Goal: Task Accomplishment & Management: Manage account settings

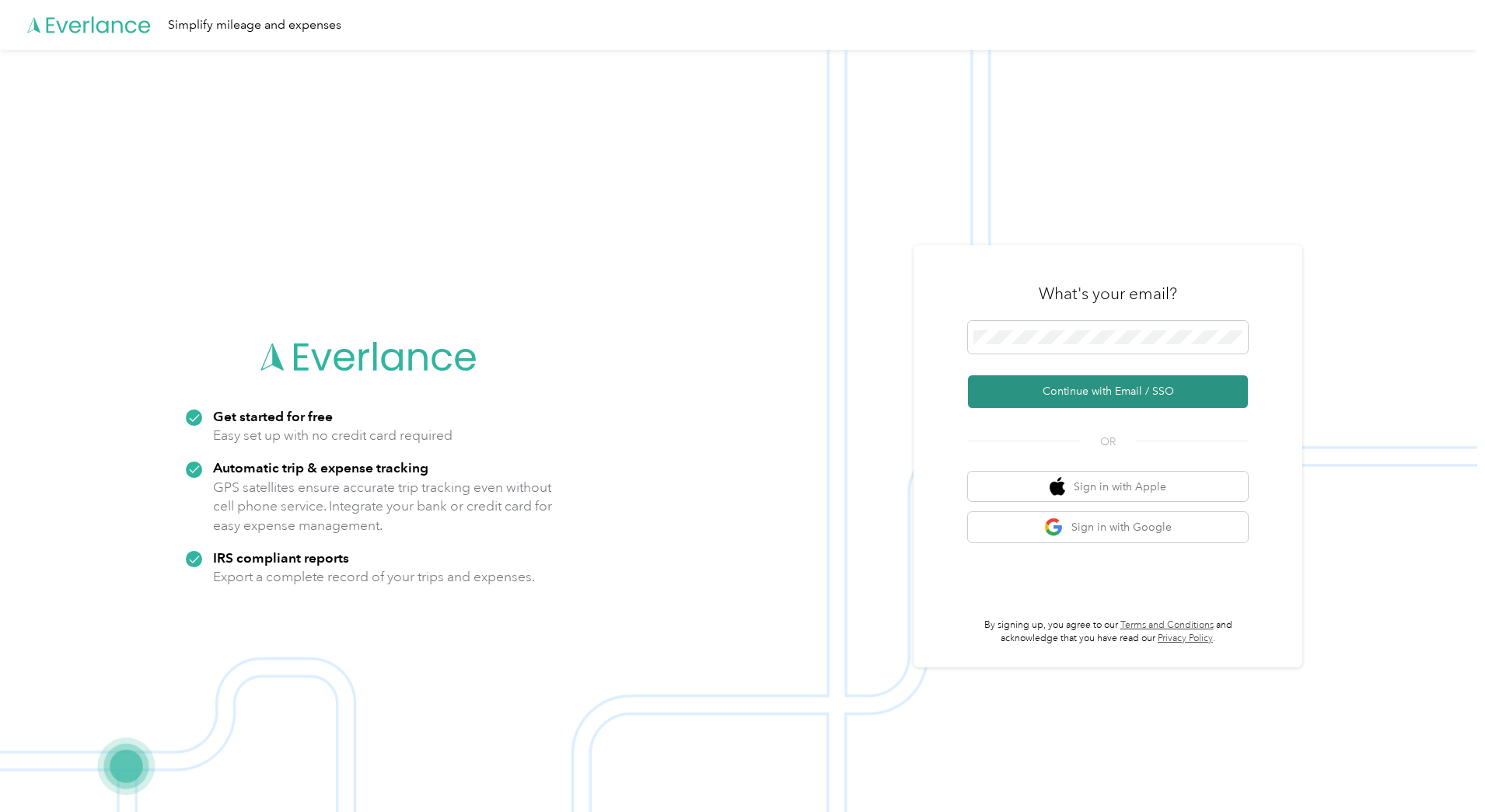
click at [1069, 391] on button "Continue with Email / SSO" at bounding box center [1108, 392] width 280 height 33
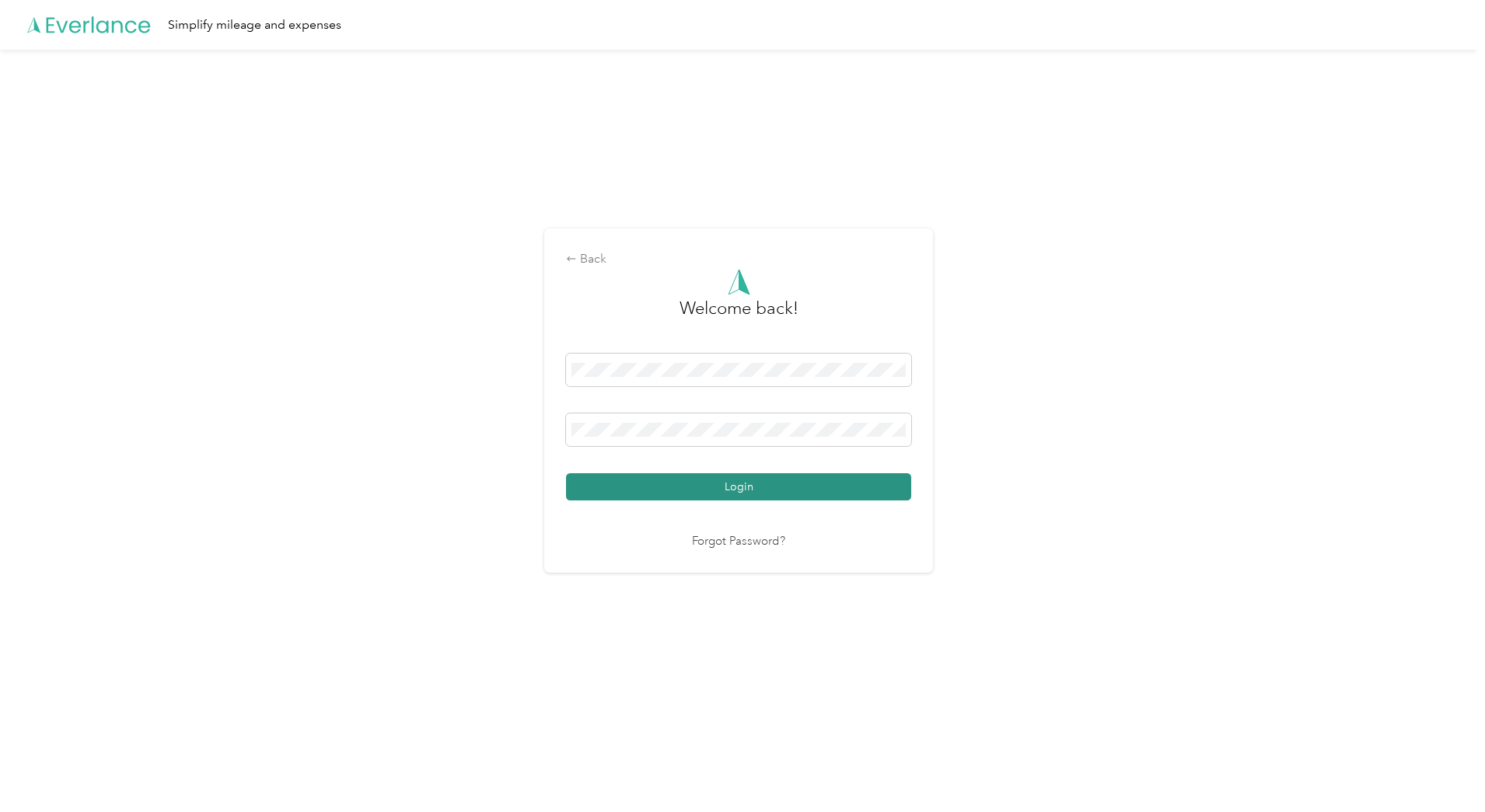
click at [740, 487] on button "Login" at bounding box center [739, 487] width 345 height 27
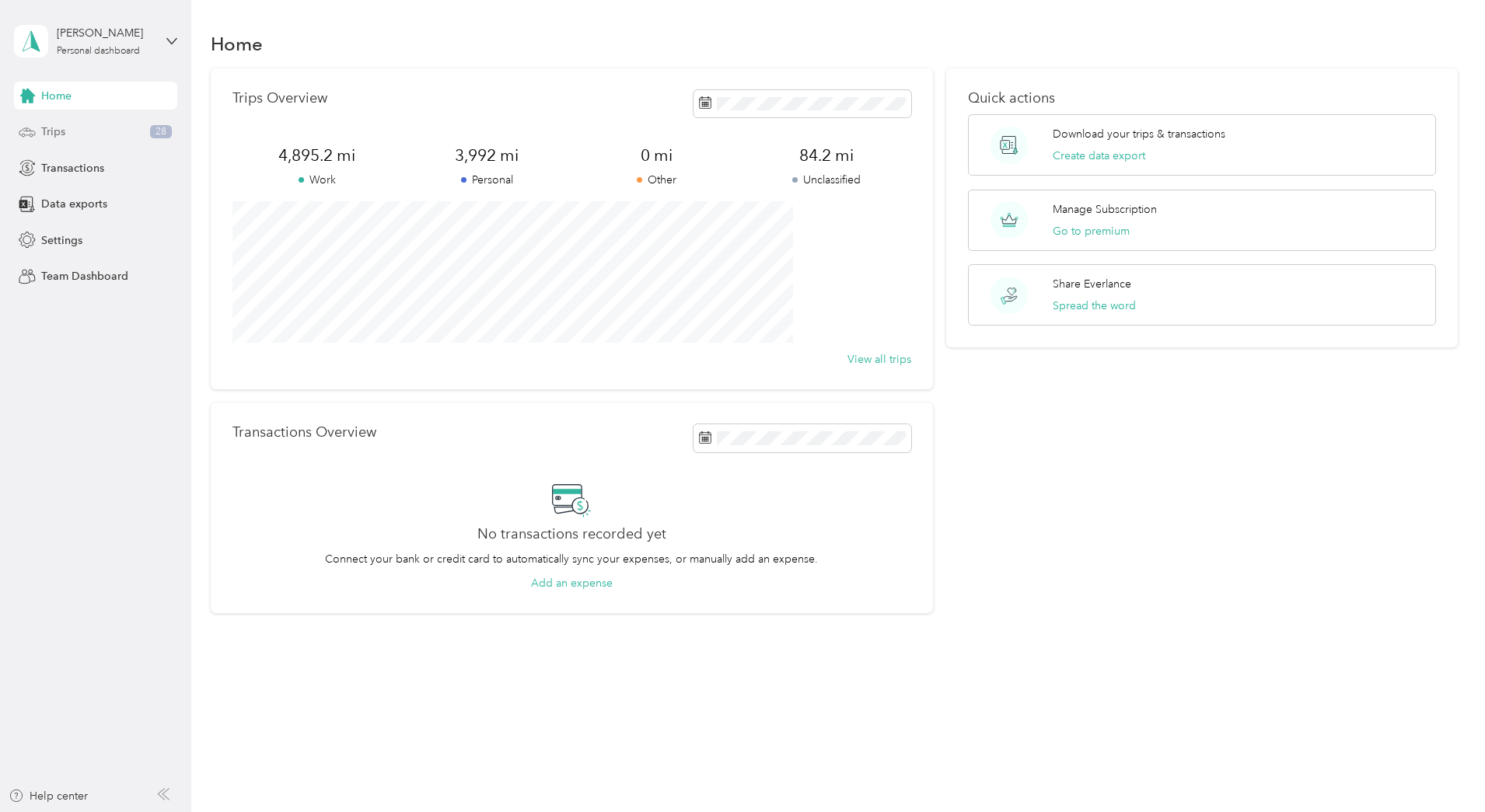
click at [43, 134] on span "Trips" at bounding box center [52, 132] width 24 height 16
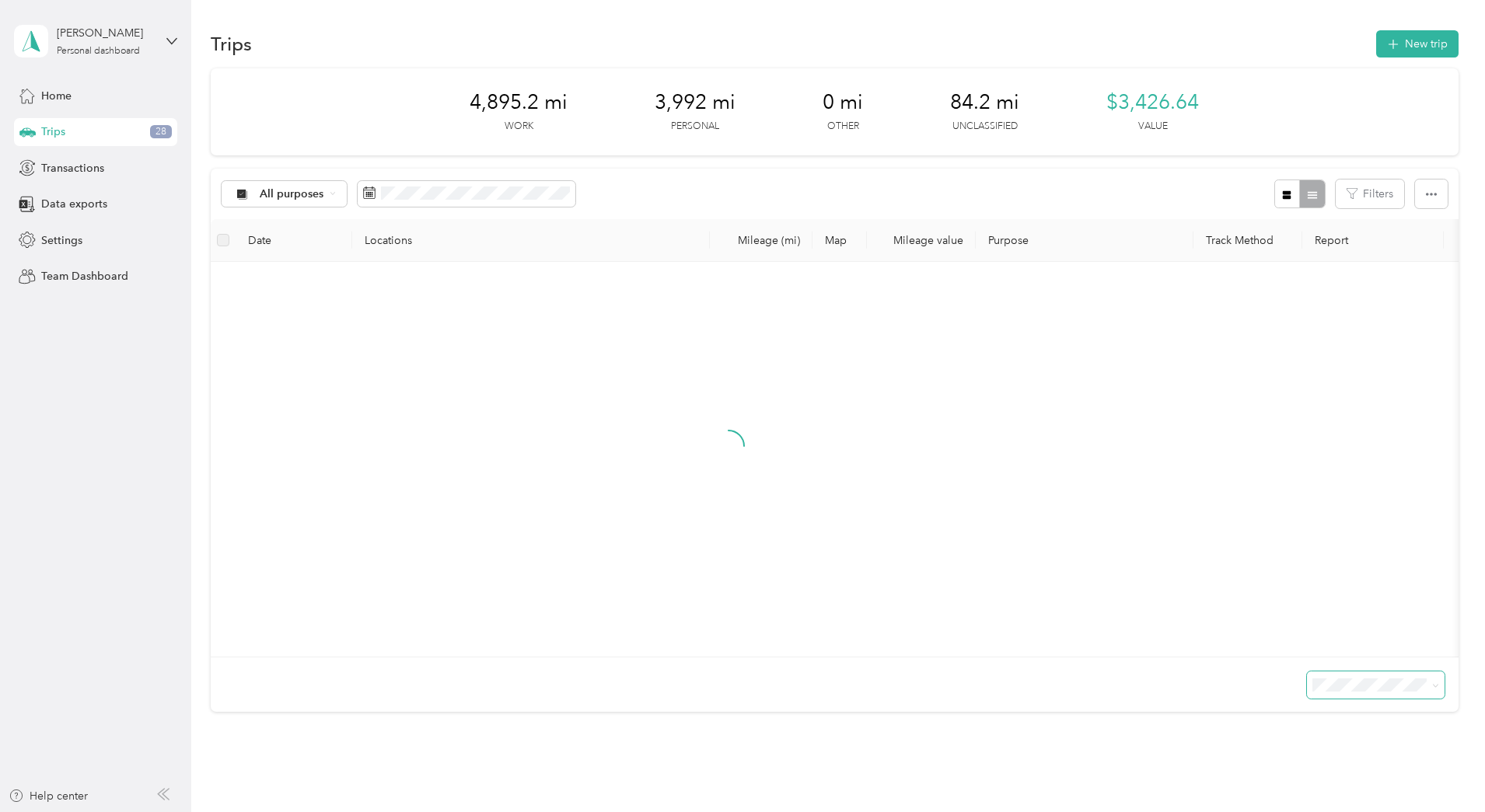
click at [1432, 689] on icon at bounding box center [1435, 685] width 7 height 7
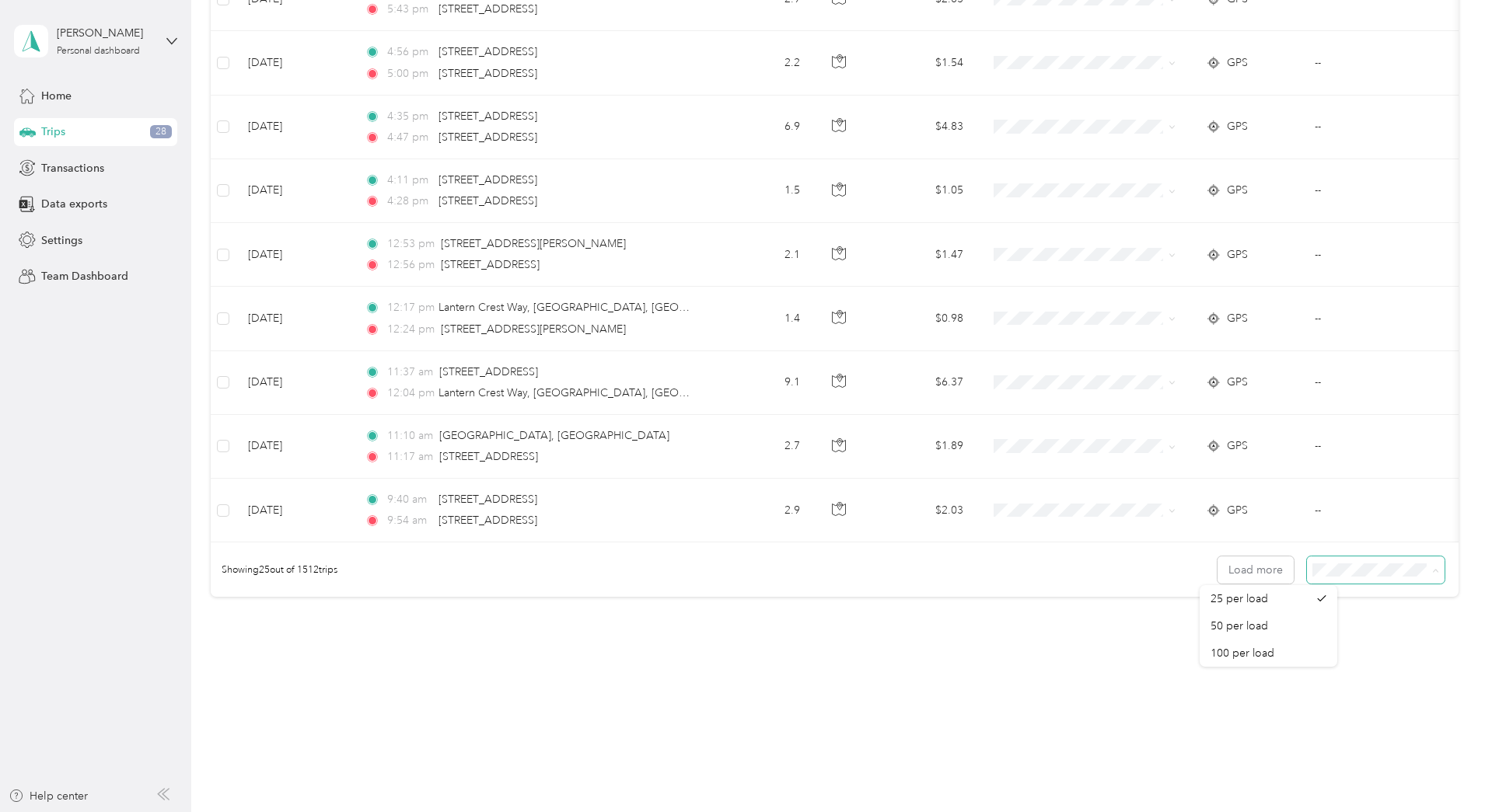
scroll to position [1329, 0]
click at [1253, 649] on span "100 per load" at bounding box center [1243, 653] width 64 height 13
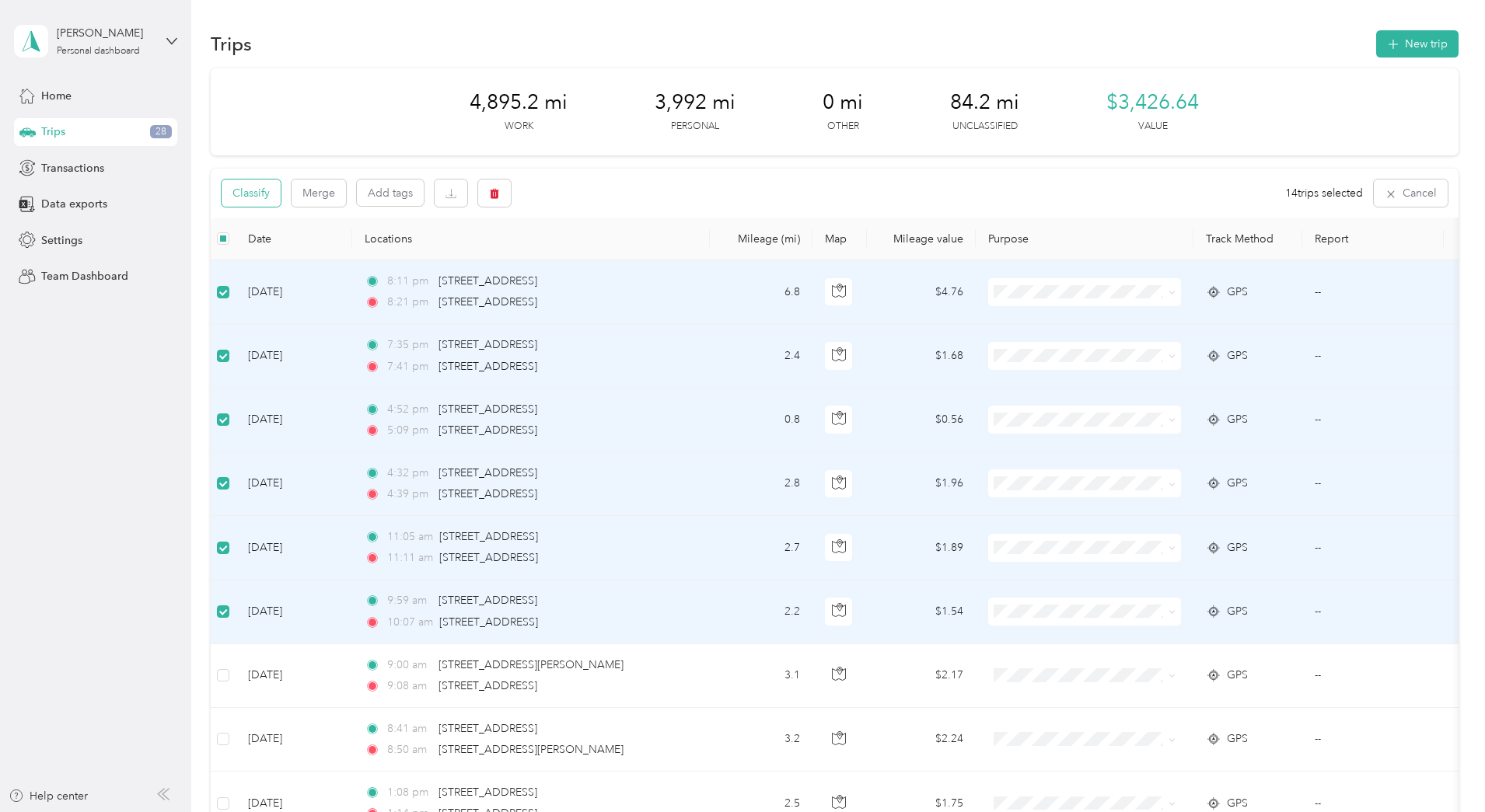
click at [281, 192] on button "Classify" at bounding box center [251, 193] width 59 height 27
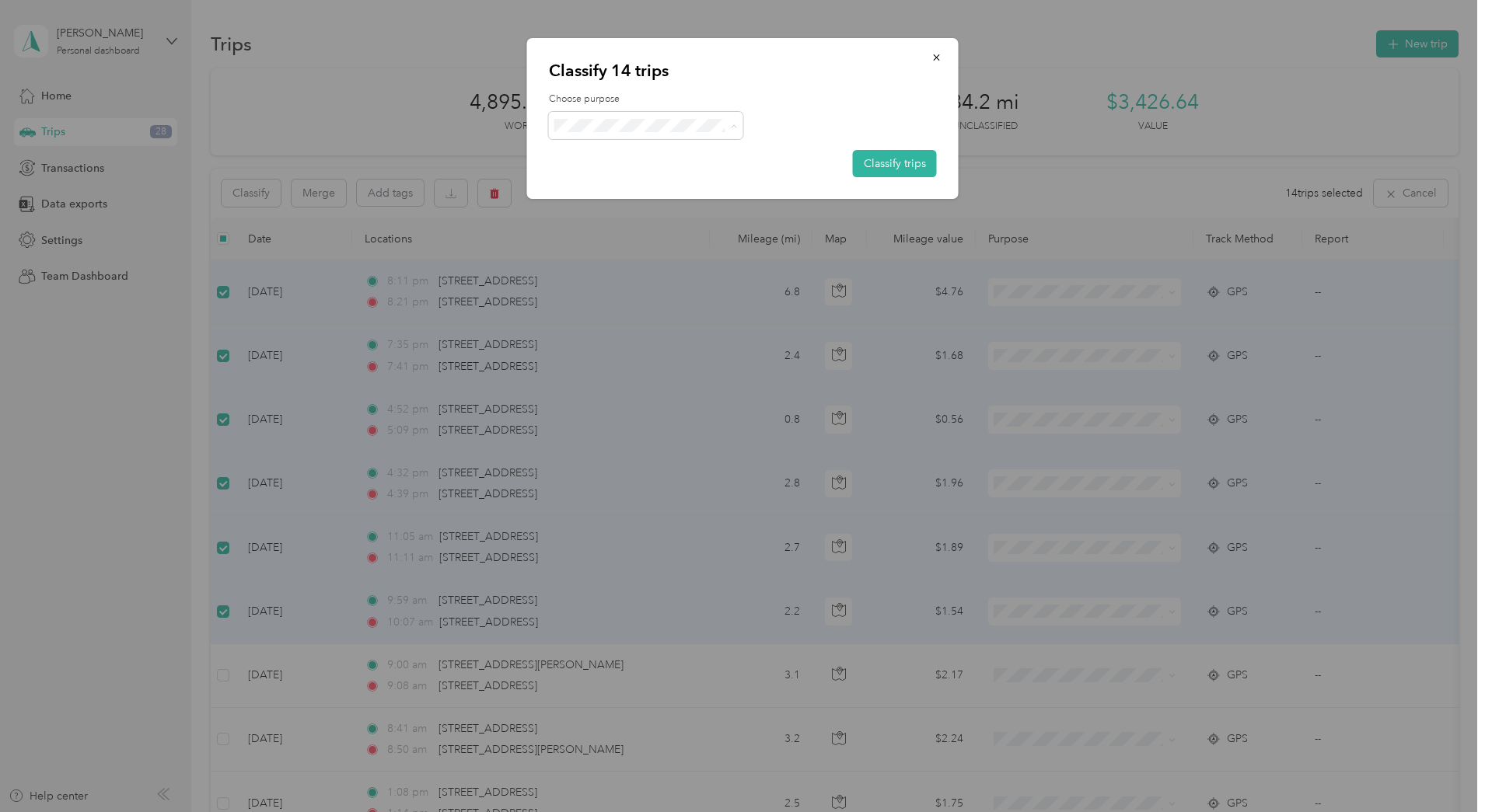
click at [615, 180] on span "Personal" at bounding box center [659, 182] width 145 height 16
click at [902, 169] on button "Classify trips" at bounding box center [894, 163] width 84 height 27
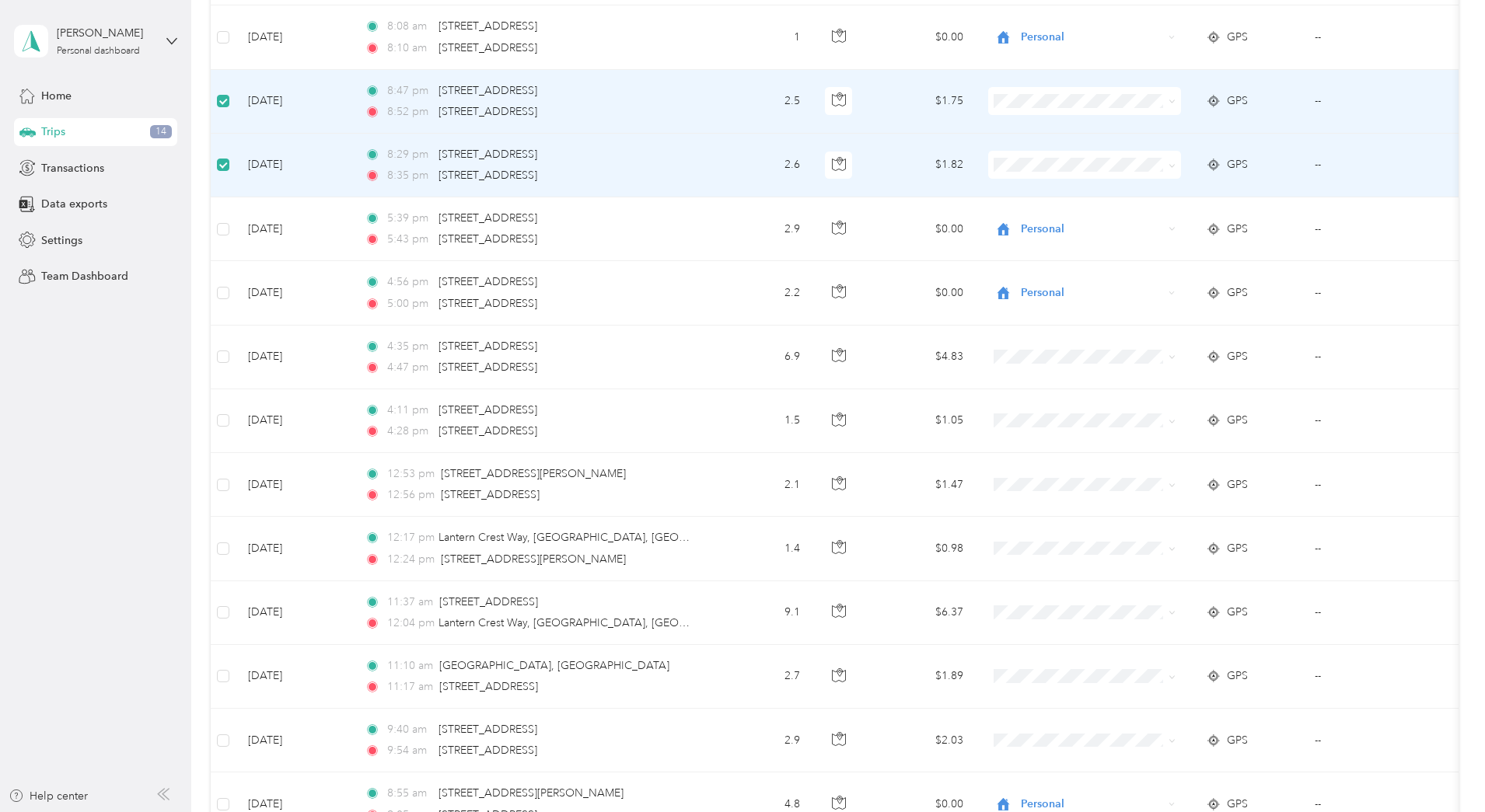
scroll to position [1086, 0]
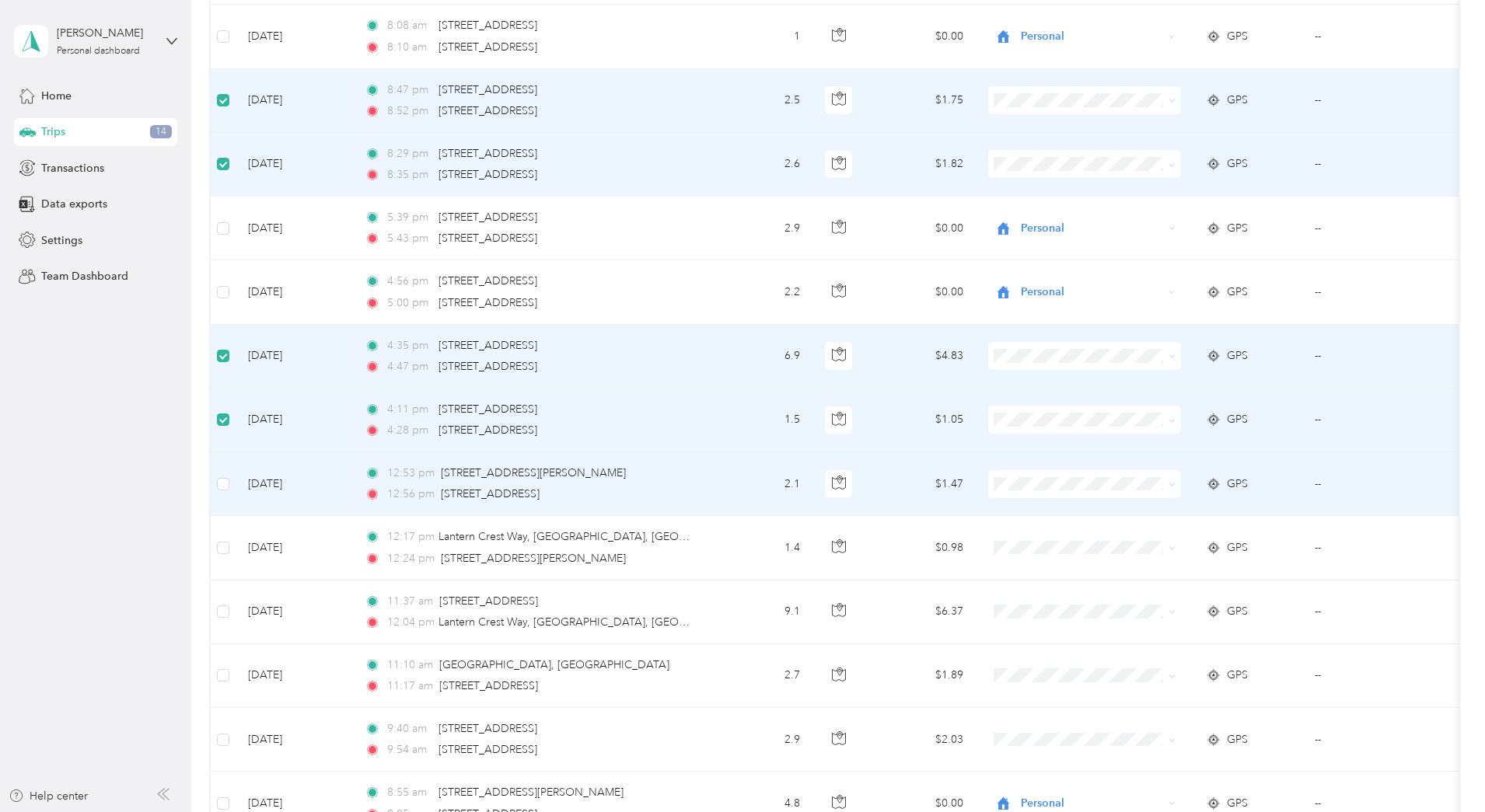
click at [236, 487] on td at bounding box center [223, 484] width 25 height 64
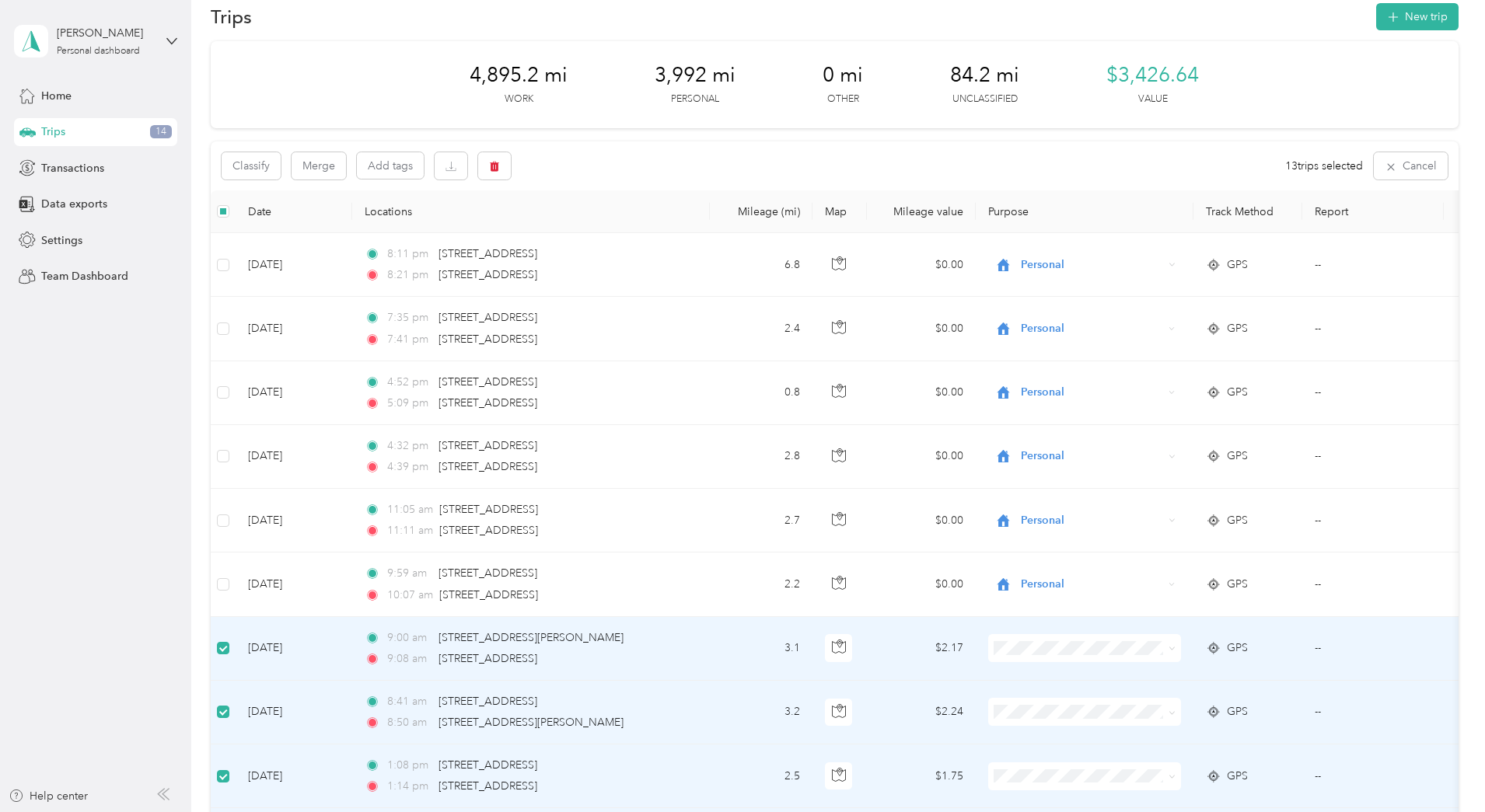
scroll to position [0, 0]
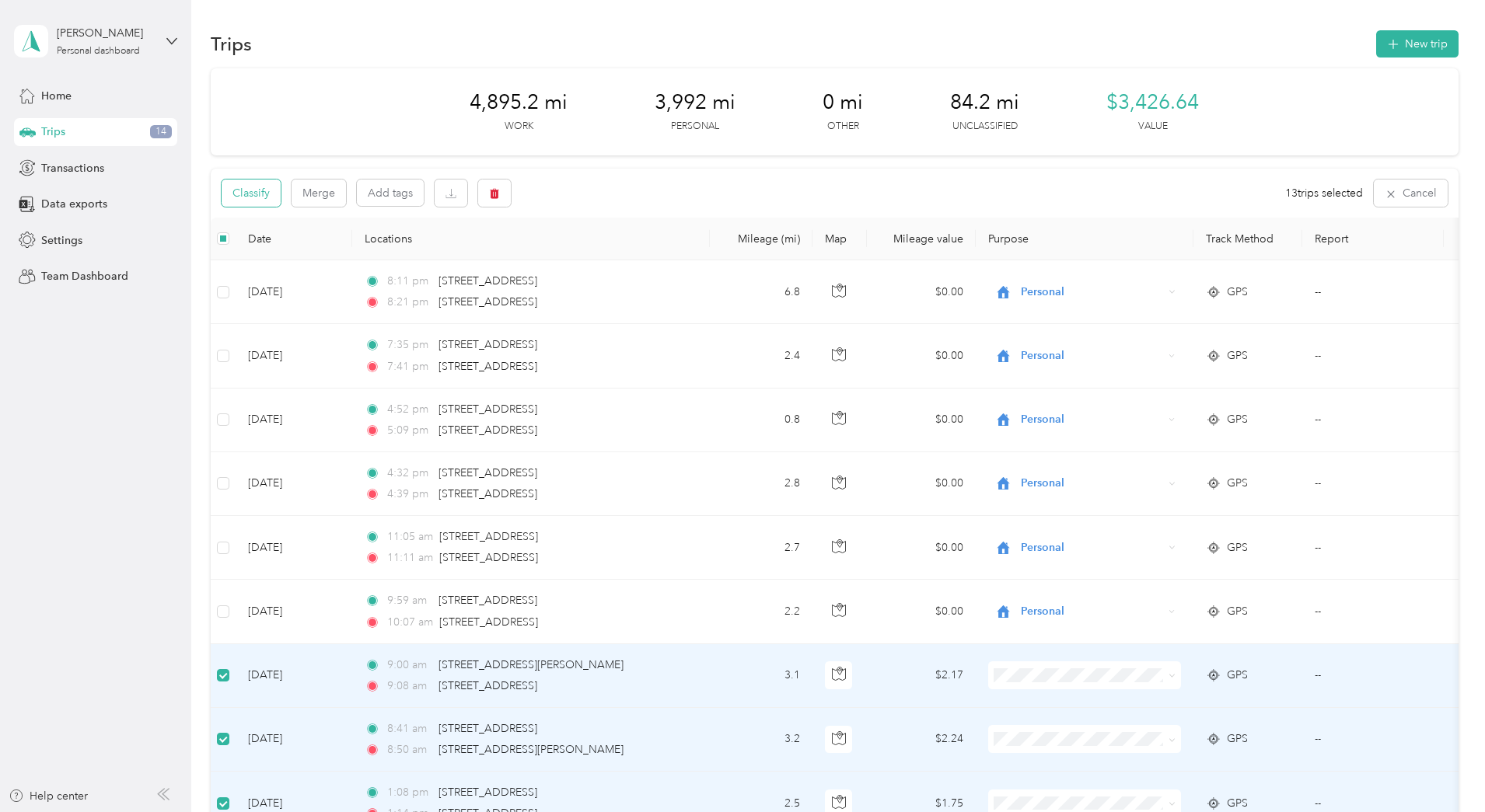
click at [281, 193] on button "Classify" at bounding box center [251, 193] width 59 height 27
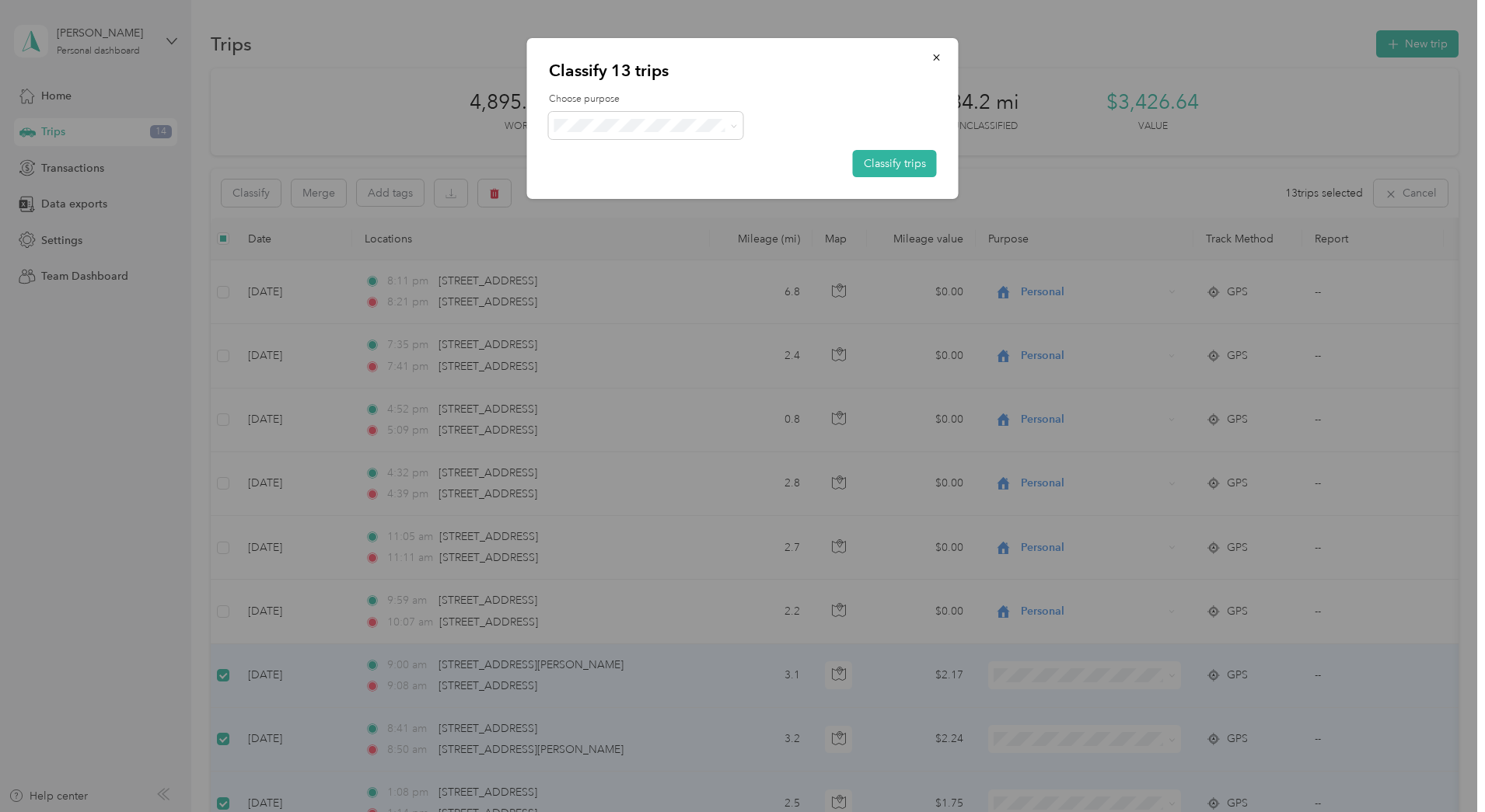
click at [625, 207] on span "Real Estate" at bounding box center [659, 209] width 145 height 16
click at [893, 159] on button "Classify trips" at bounding box center [894, 163] width 84 height 27
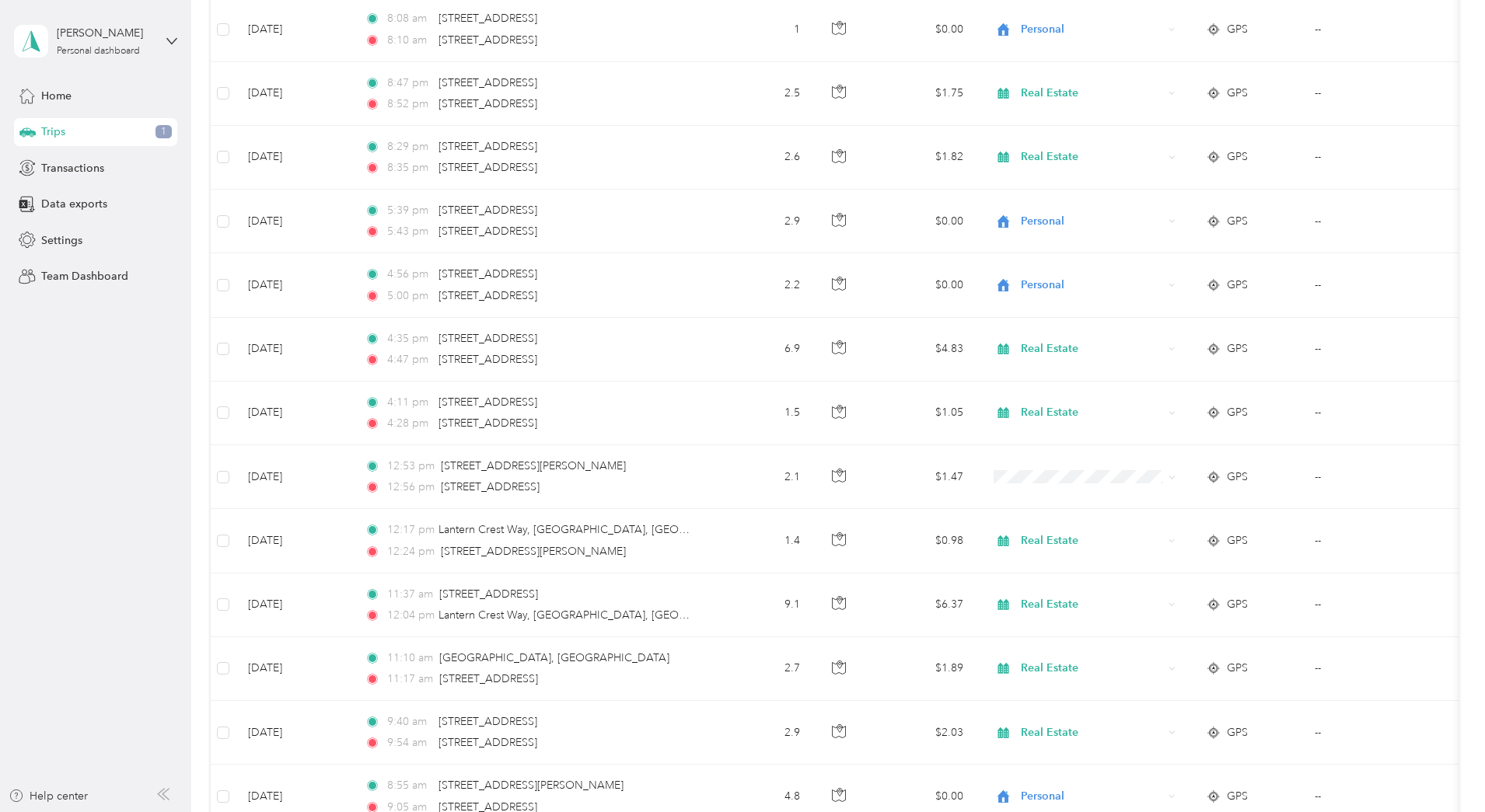
scroll to position [1165, 0]
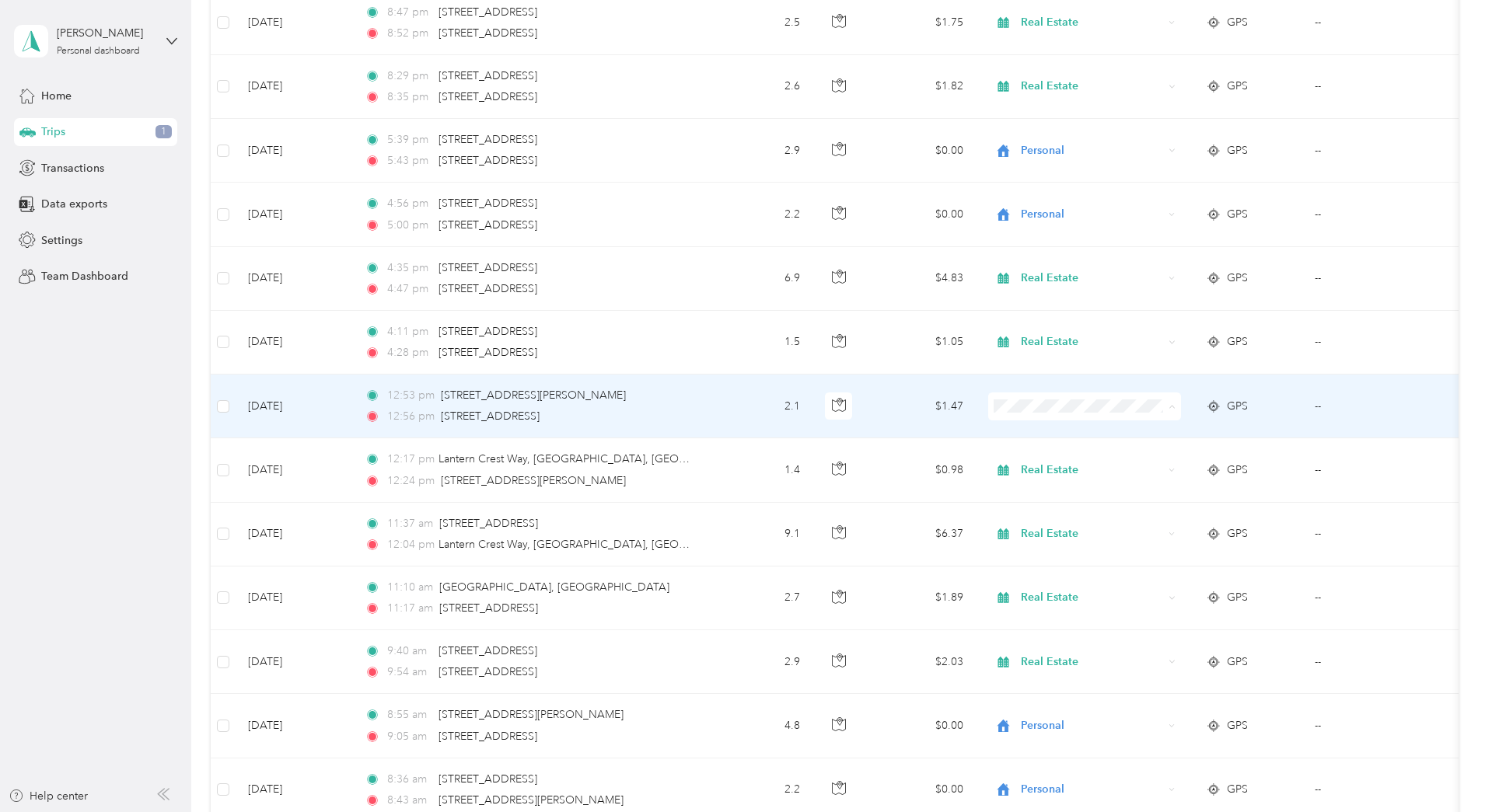
click at [1159, 494] on li "Real Estate" at bounding box center [1188, 489] width 193 height 27
